Goal: Information Seeking & Learning: Learn about a topic

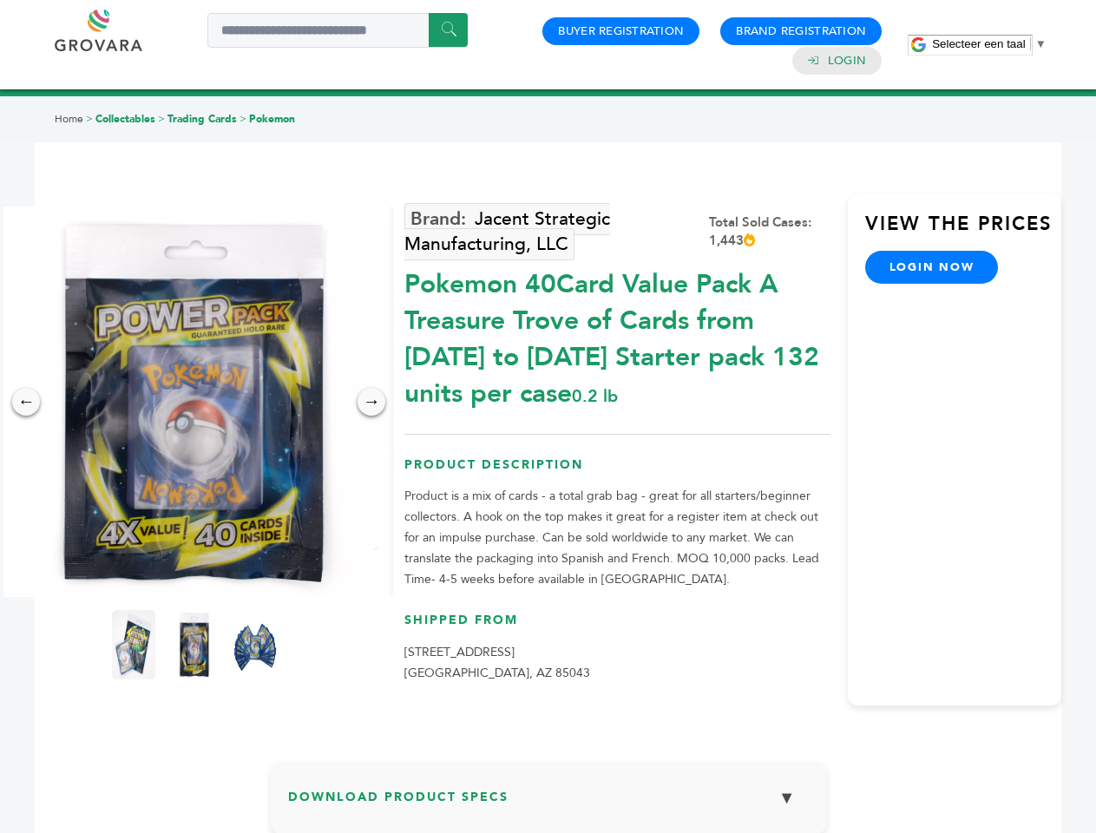
click at [989, 43] on span "Selecteer een taal" at bounding box center [978, 43] width 93 height 13
click at [194, 402] on img at bounding box center [194, 402] width 391 height 391
click at [0, 0] on div "×" at bounding box center [0, 0] width 0 height 0
click at [371, 402] on div "→" at bounding box center [372, 402] width 28 height 28
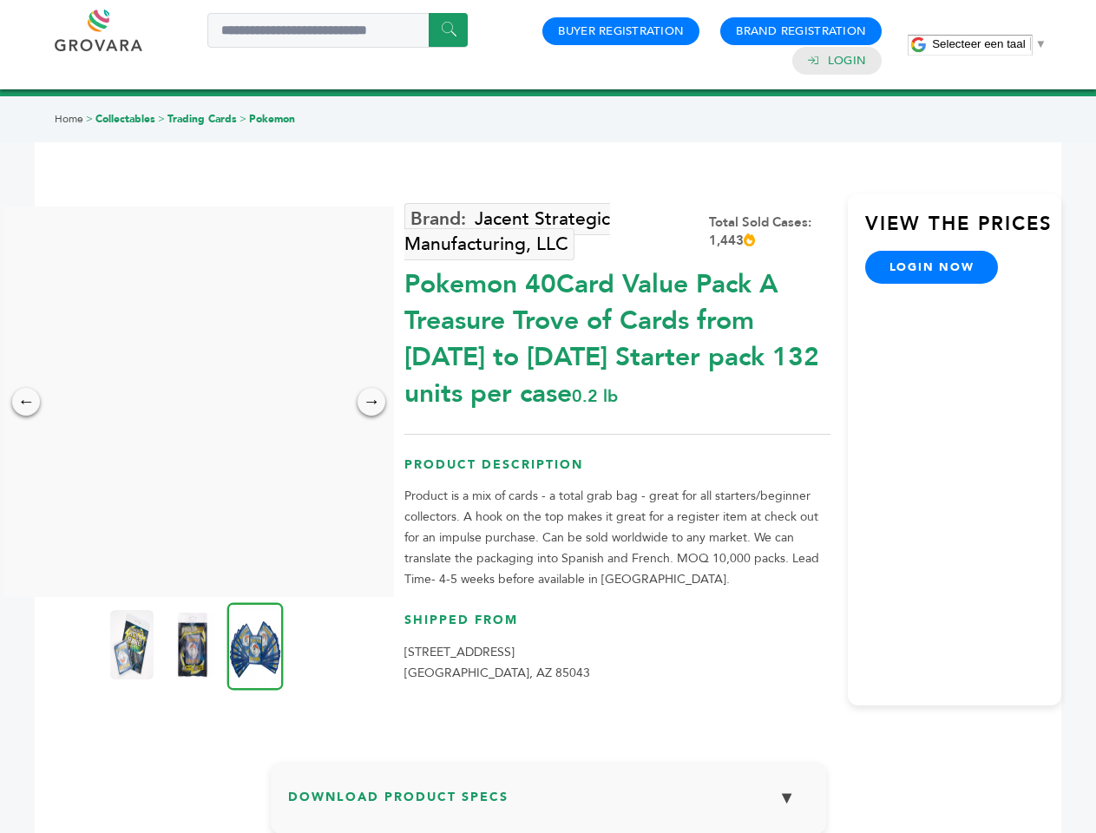
click at [134, 645] on img at bounding box center [131, 644] width 43 height 69
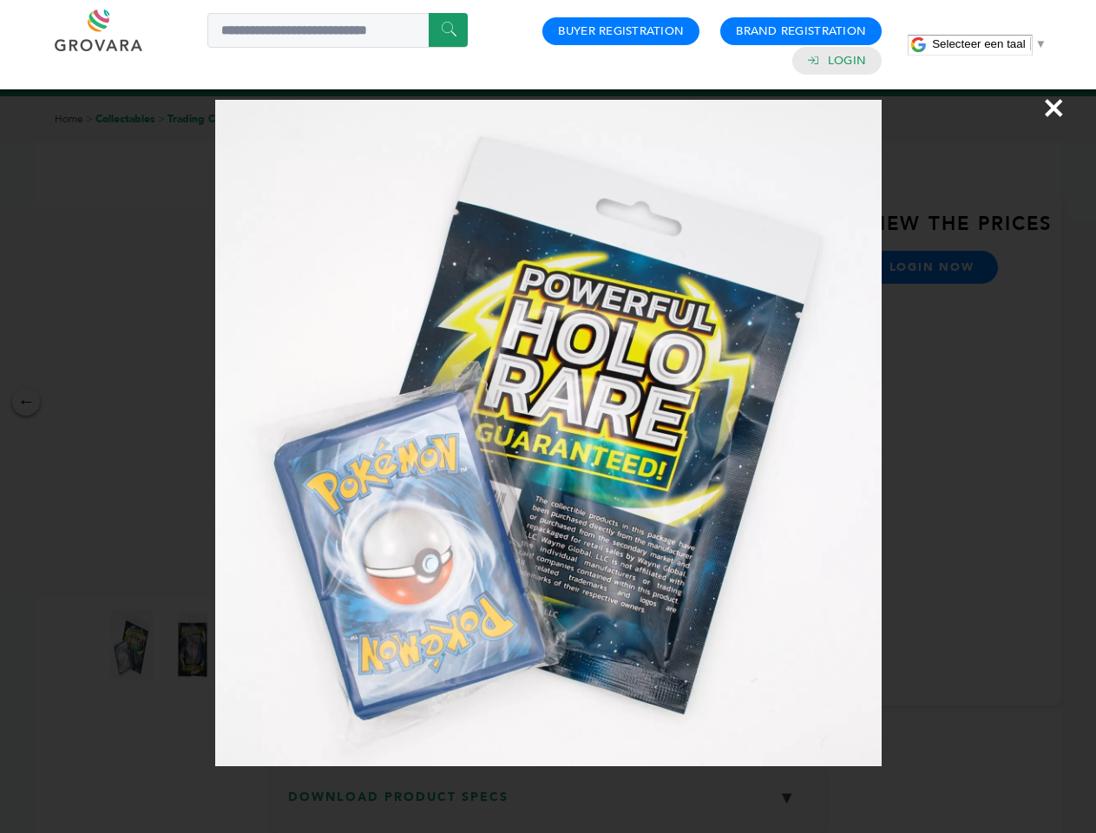
click at [194, 645] on div "×" at bounding box center [548, 416] width 1096 height 833
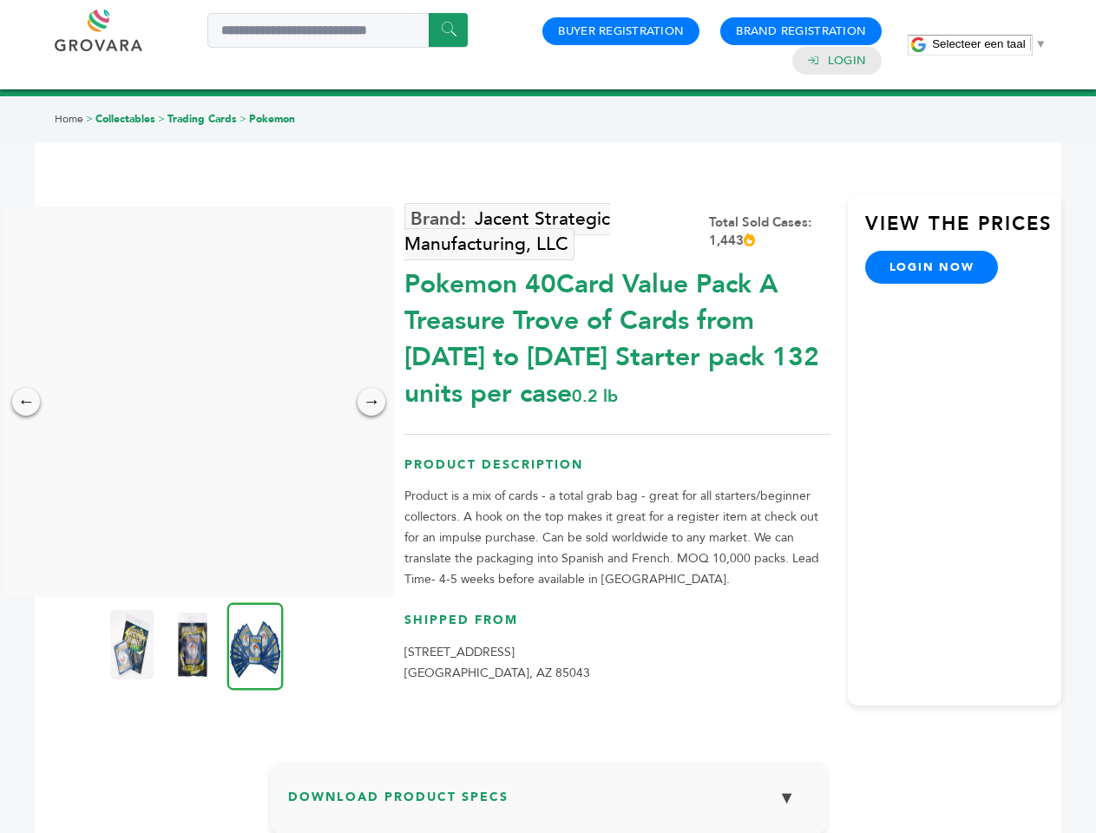
click at [255, 645] on img at bounding box center [255, 646] width 56 height 88
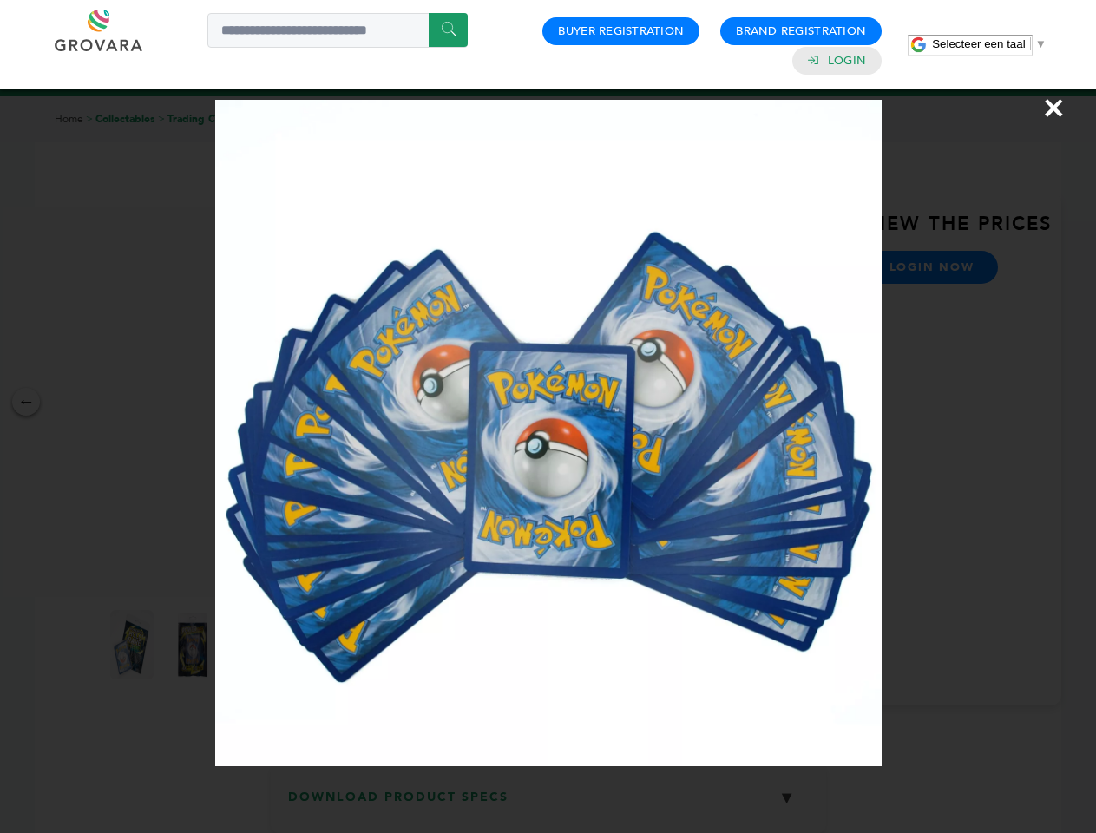
click at [548, 804] on div "×" at bounding box center [548, 416] width 1096 height 833
